Goal: Information Seeking & Learning: Learn about a topic

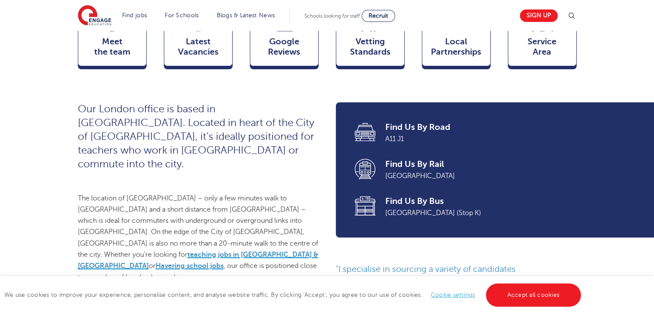
scroll to position [279, 0]
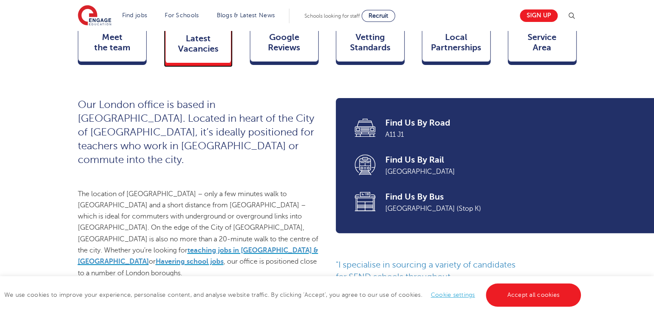
click at [225, 54] on span "Latest Vacancies" at bounding box center [198, 44] width 57 height 21
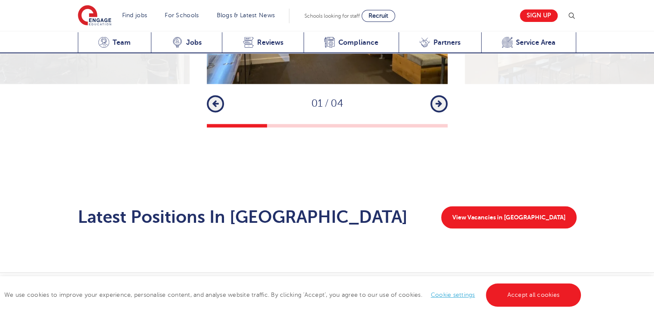
scroll to position [1349, 0]
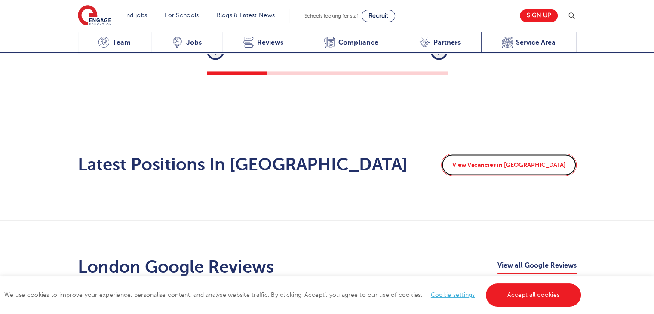
click at [515, 158] on link "View Vacancies in London" at bounding box center [508, 164] width 135 height 22
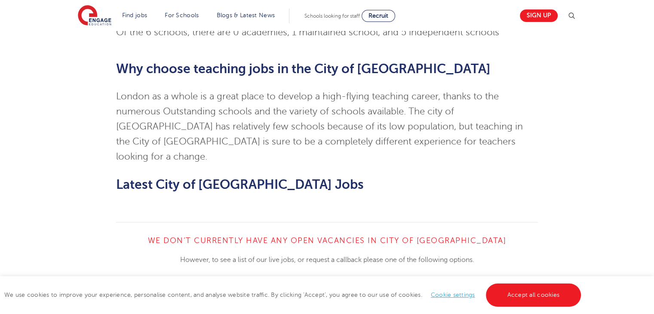
scroll to position [741, 0]
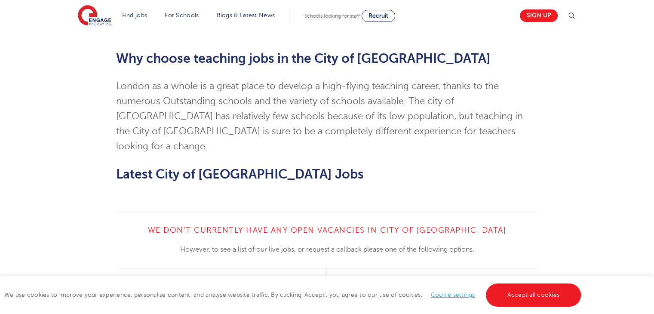
click at [250, 281] on link "View All Vacancies" at bounding box center [216, 289] width 107 height 16
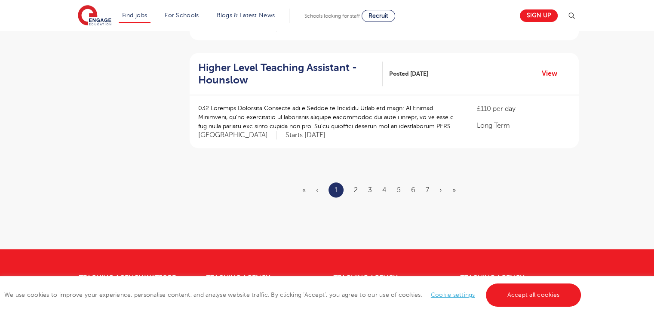
scroll to position [1033, 0]
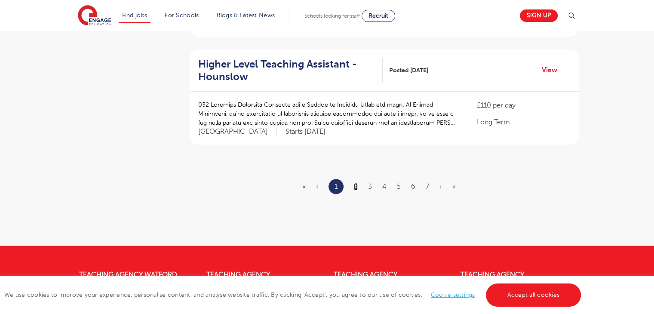
click at [354, 183] on link "2" at bounding box center [356, 187] width 4 height 8
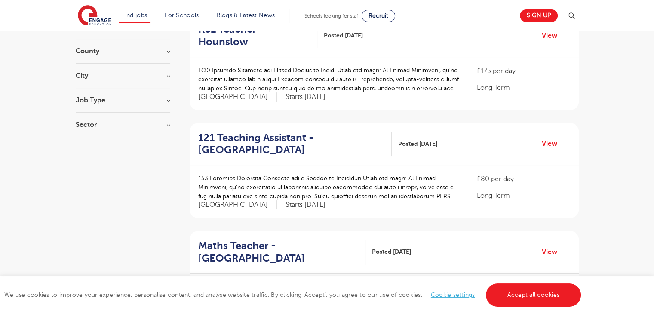
scroll to position [107, 0]
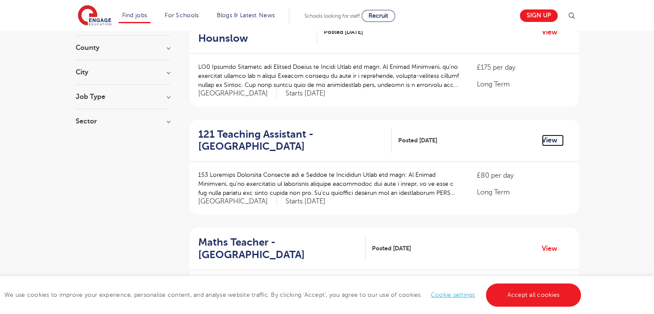
click at [554, 135] on link "View" at bounding box center [553, 140] width 22 height 11
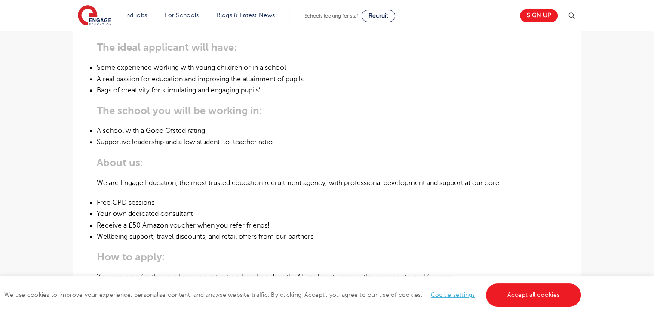
scroll to position [406, 0]
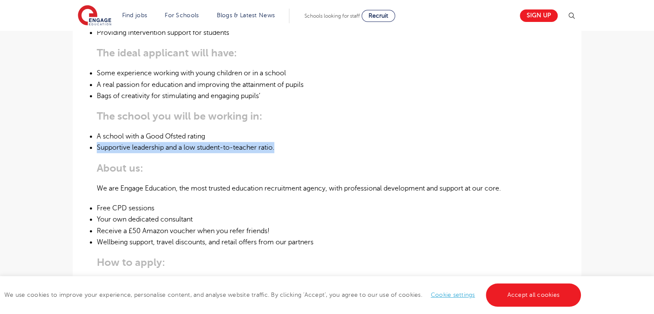
drag, startPoint x: 653, startPoint y: 123, endPoint x: 652, endPoint y: 101, distance: 22.4
click at [652, 101] on main "Search Browse all Jobs 121 Teaching Assistant – Redbridge Posted 02/10/25 Refer…" at bounding box center [327, 109] width 654 height 1030
click at [604, 108] on main "Search Browse all Jobs 121 Teaching Assistant – Redbridge Posted 02/10/25 Refer…" at bounding box center [327, 109] width 654 height 1030
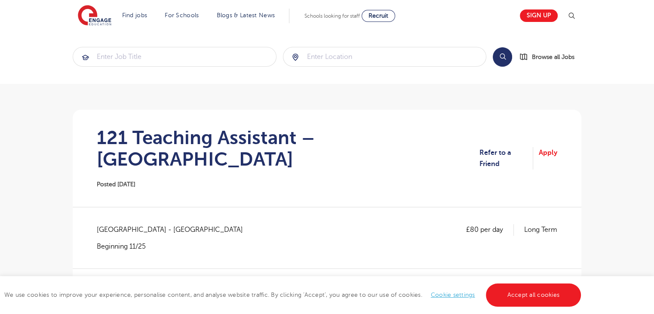
scroll to position [0, 0]
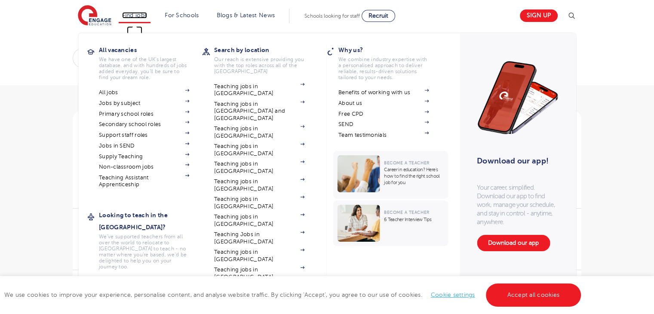
click at [139, 15] on link "Find jobs" at bounding box center [134, 15] width 25 height 6
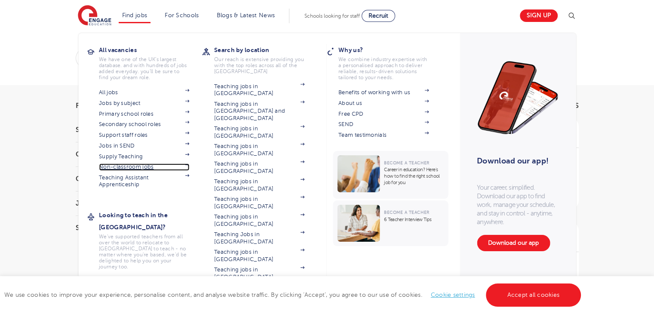
click at [155, 167] on link "Non-classroom jobs" at bounding box center [144, 166] width 90 height 7
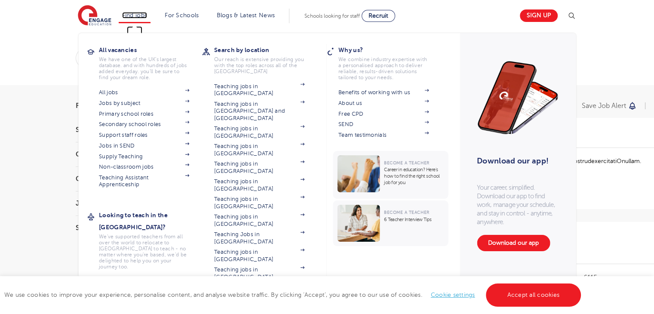
click at [141, 12] on link "Find jobs" at bounding box center [134, 15] width 25 height 6
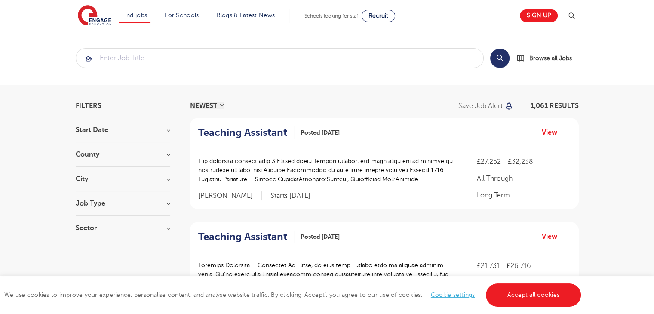
click at [141, 12] on link "Find jobs" at bounding box center [134, 15] width 25 height 6
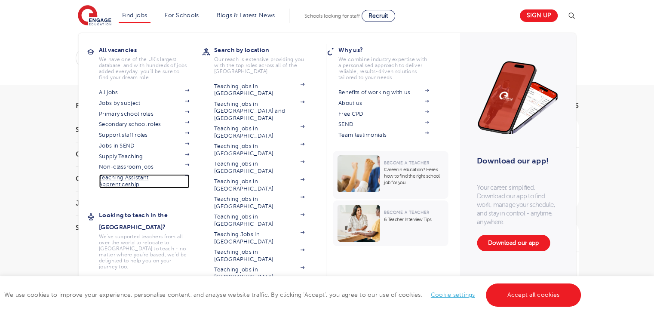
click at [132, 187] on link "Teaching Assistant Apprenticeship" at bounding box center [144, 181] width 90 height 14
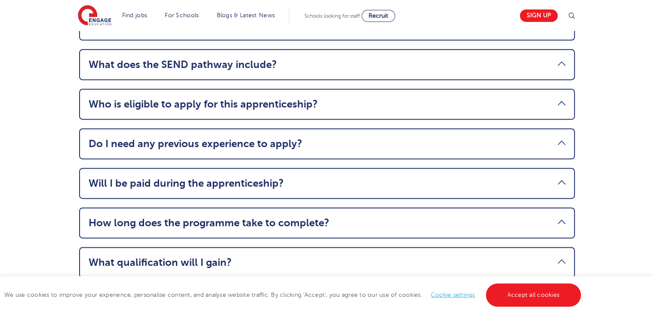
scroll to position [1161, 0]
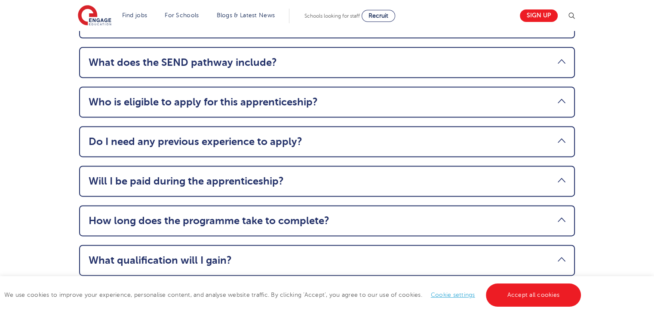
click at [562, 135] on link "Do I need any previous experience to apply?" at bounding box center [327, 141] width 477 height 12
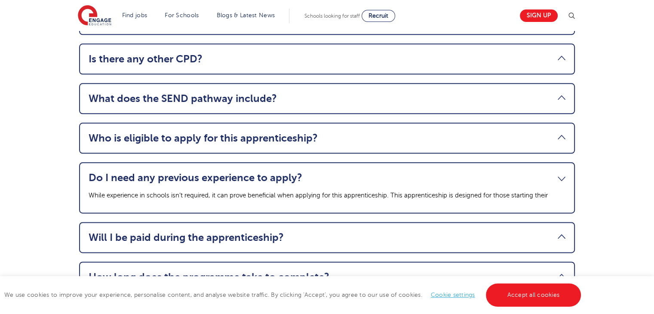
scroll to position [1036, 0]
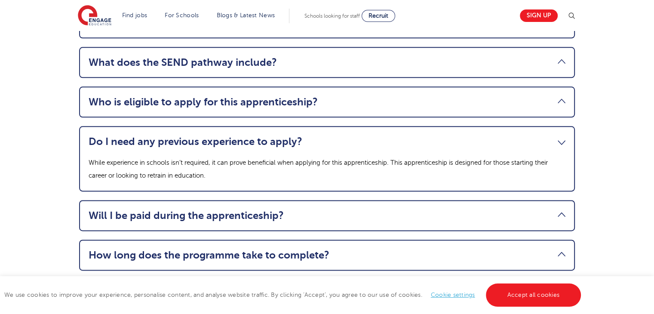
click at [562, 86] on li "Who is eligible to apply for this apprenticeship? You must be aged 18 or over, …" at bounding box center [327, 101] width 496 height 31
click at [563, 96] on link "Who is eligible to apply for this apprenticeship?" at bounding box center [327, 102] width 477 height 12
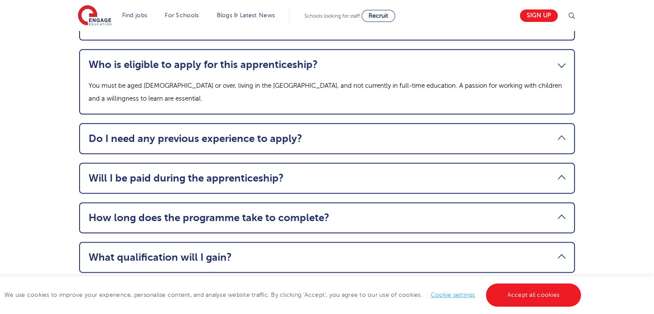
scroll to position [1087, 0]
